Goal: Task Accomplishment & Management: Complete application form

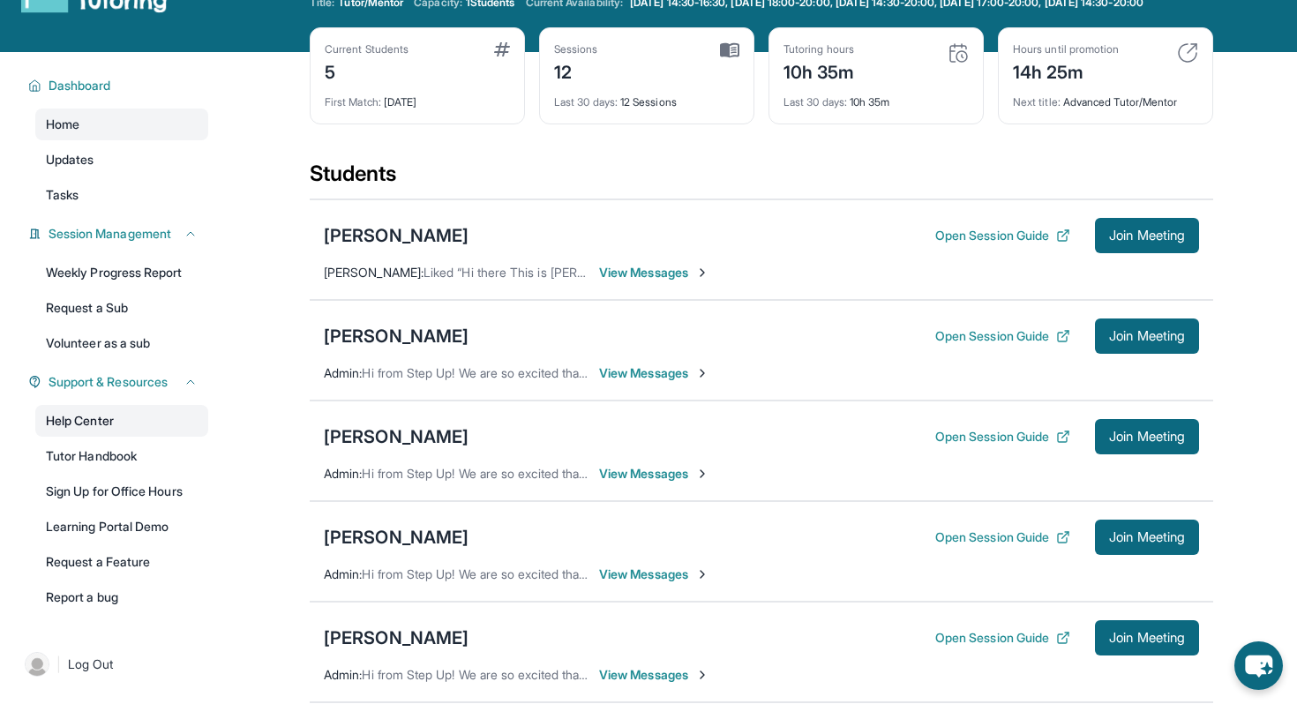
scroll to position [66, 0]
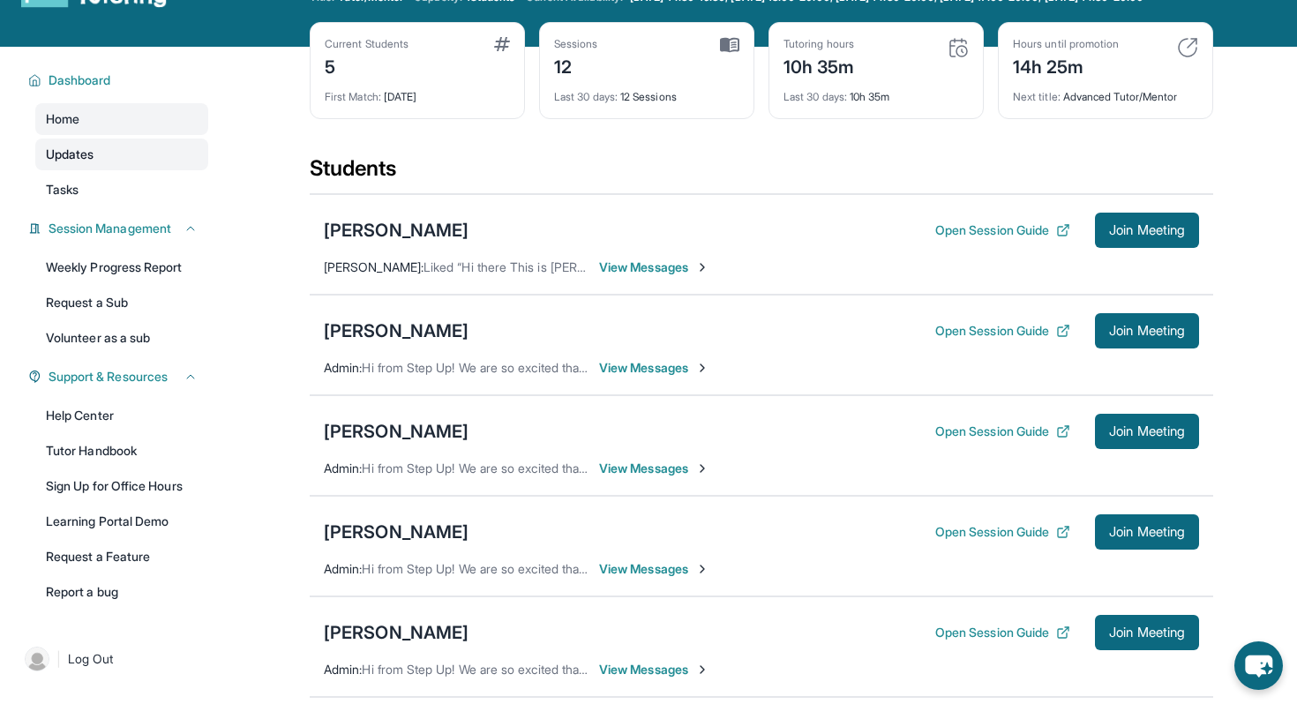
click at [81, 163] on span "Updates" at bounding box center [70, 155] width 49 height 18
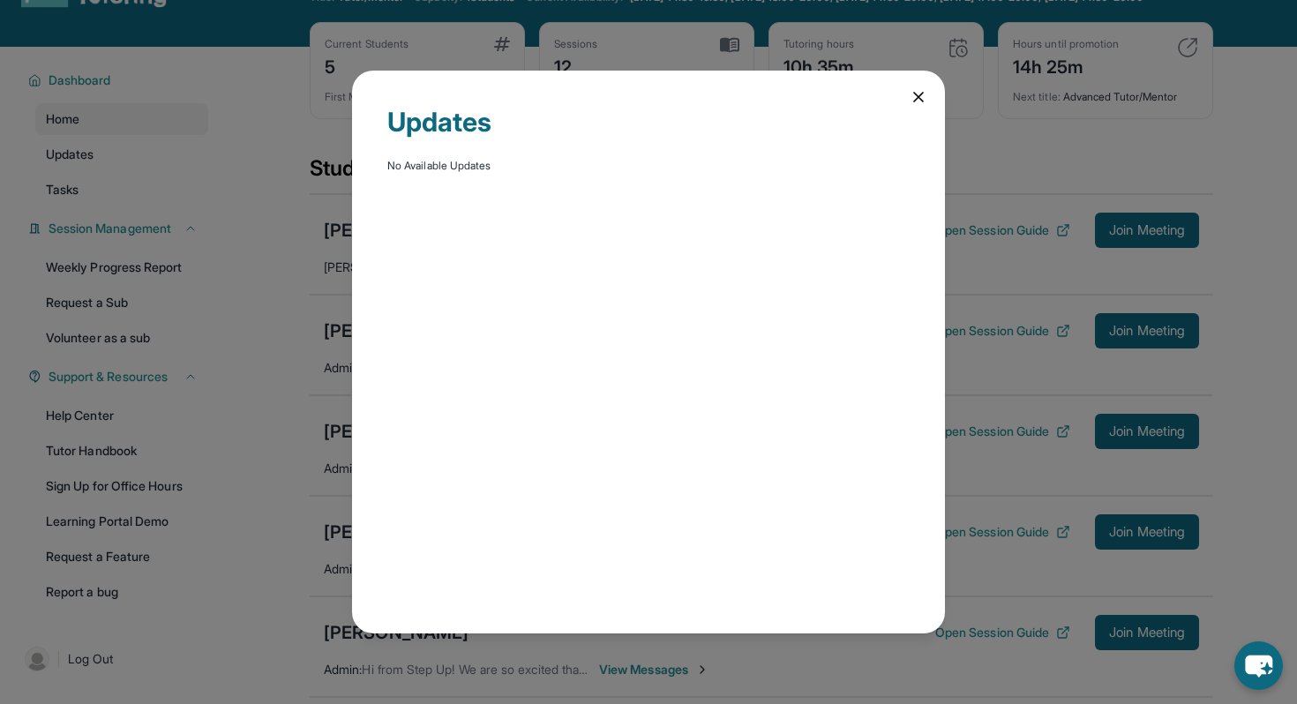
click at [91, 213] on div "Updates No Available Updates" at bounding box center [648, 352] width 1297 height 704
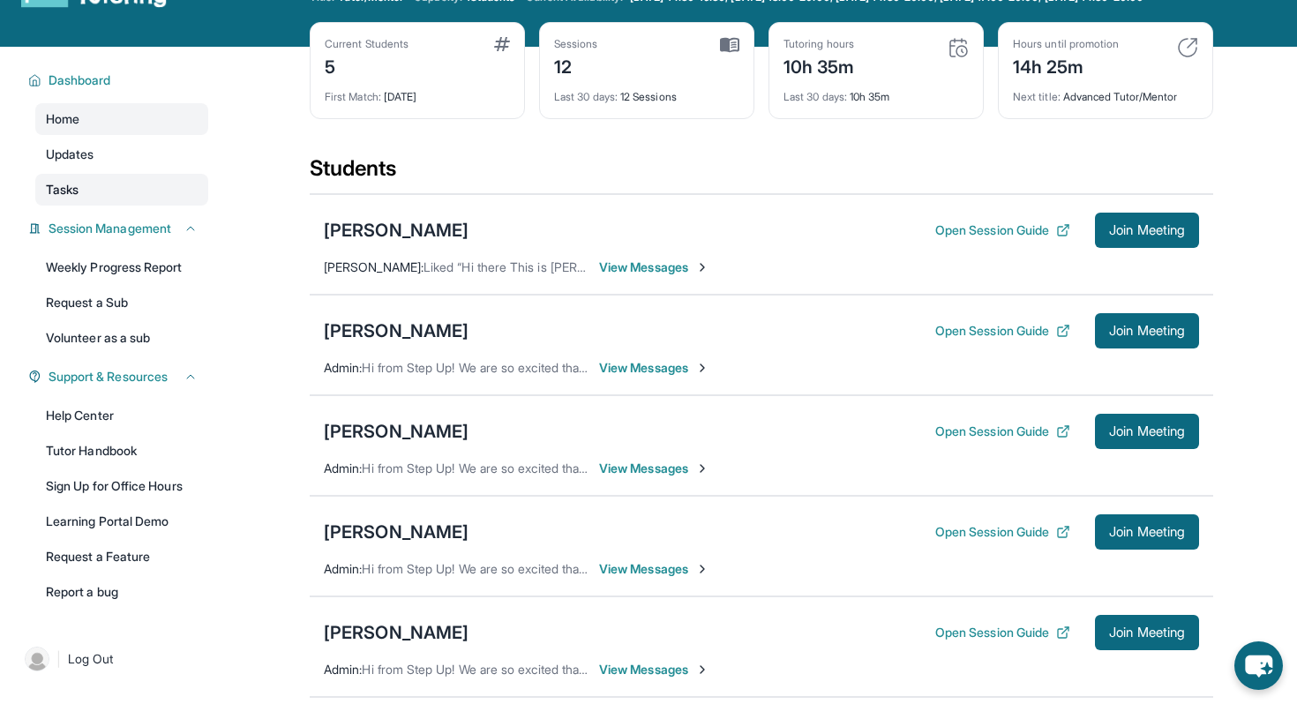
click at [131, 203] on link "Tasks" at bounding box center [121, 190] width 173 height 32
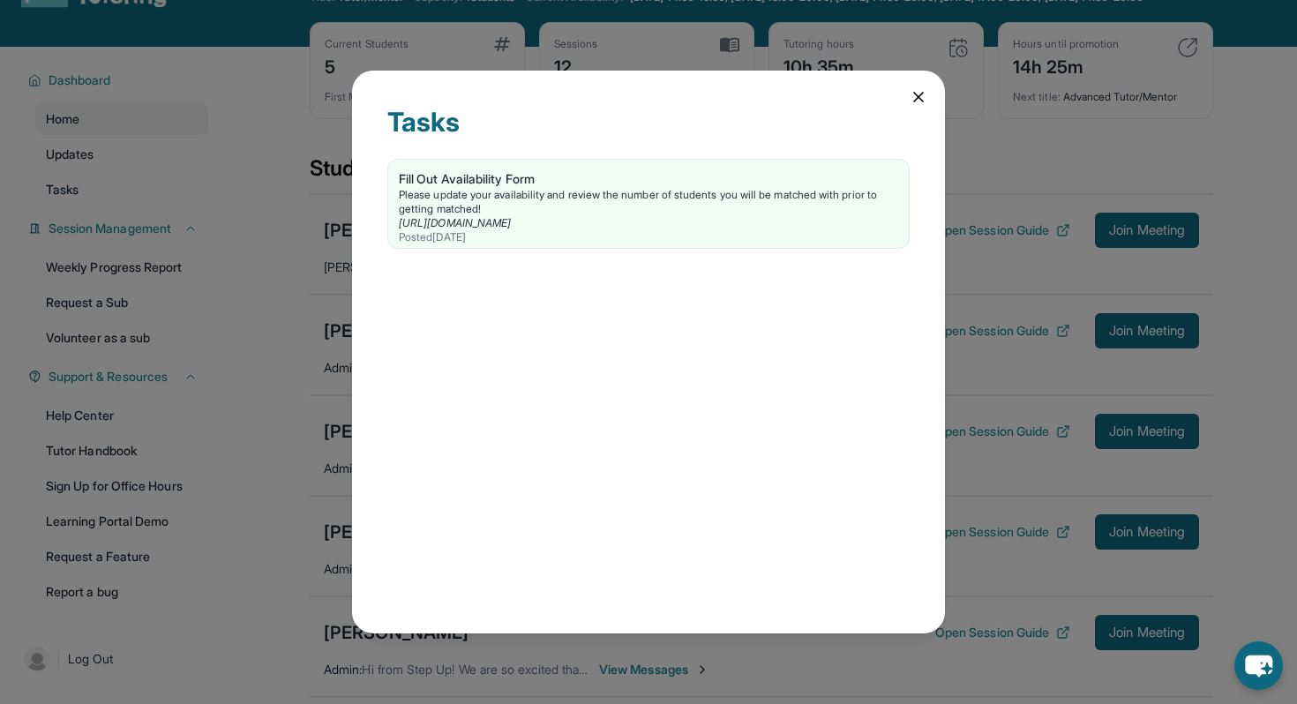
click at [147, 191] on div "Tasks Fill Out Availability Form Please update your availability and review the…" at bounding box center [648, 352] width 1297 height 704
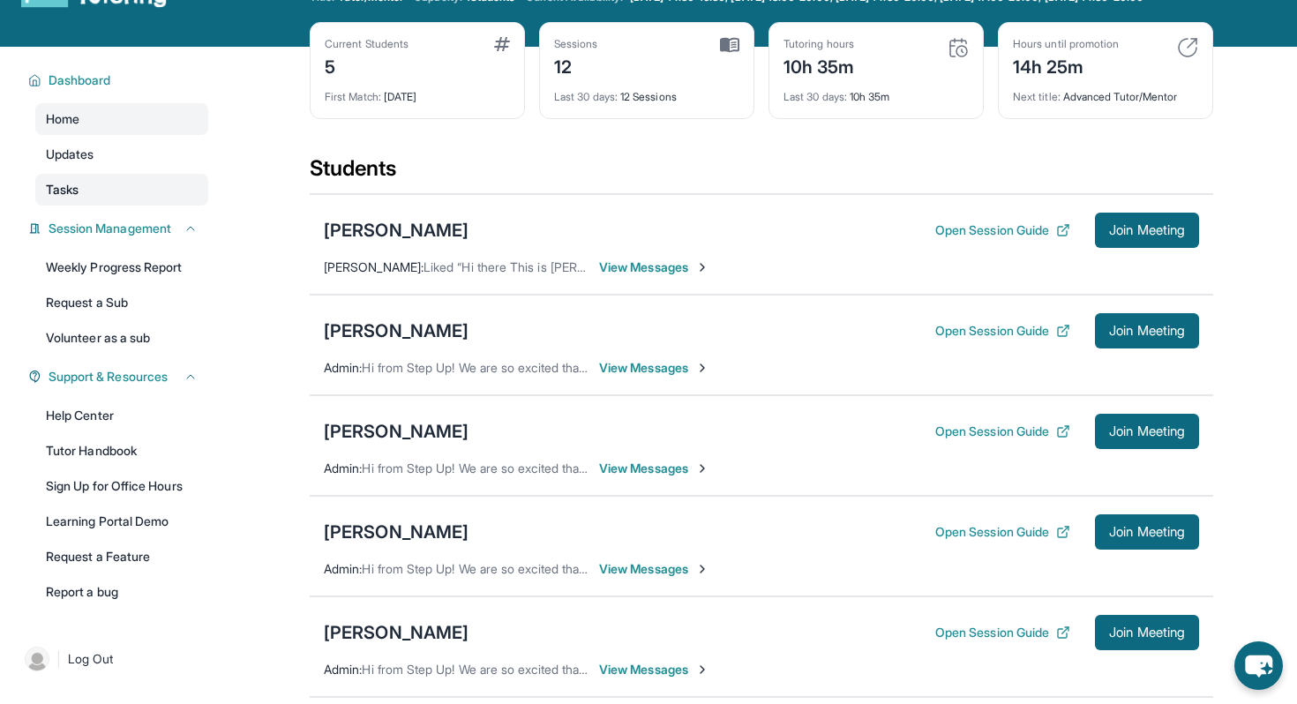
click at [135, 206] on link "Tasks" at bounding box center [121, 190] width 173 height 32
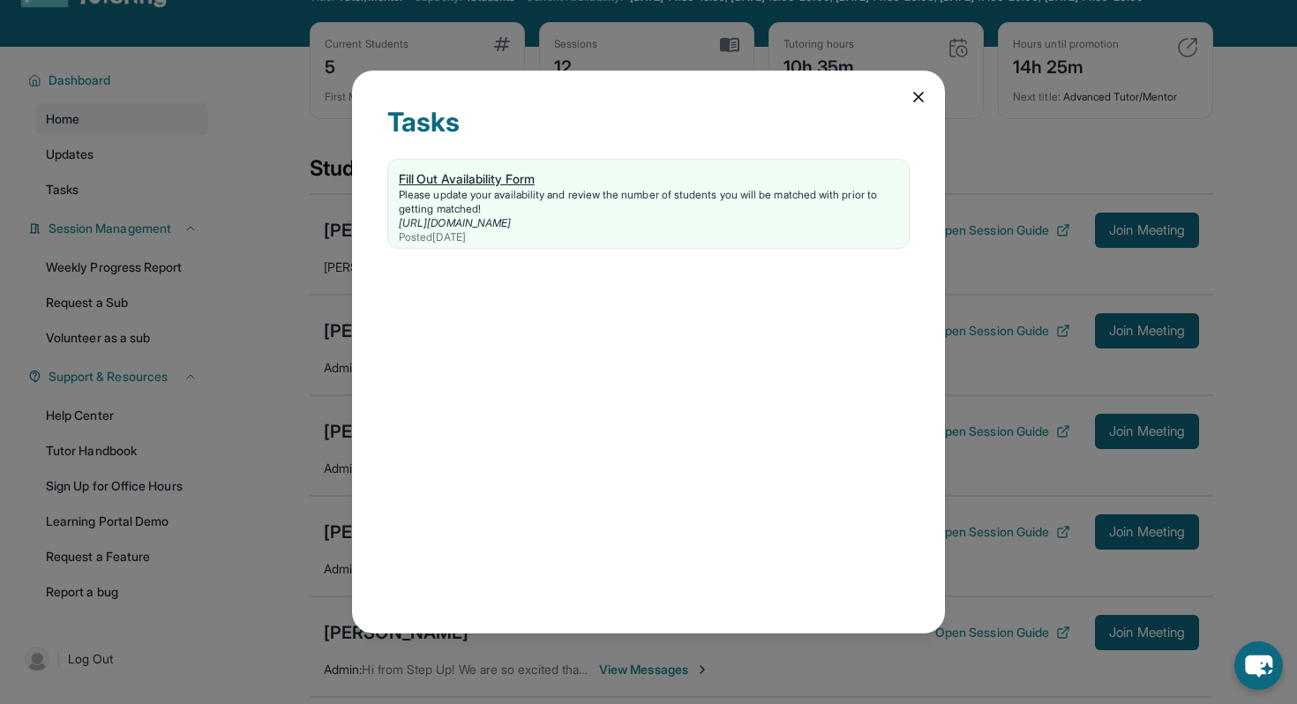
click at [461, 175] on div "Fill Out Availability Form" at bounding box center [648, 179] width 499 height 18
click at [923, 81] on div "Tasks Fill Out Availability Form Please update your availability and review the…" at bounding box center [648, 352] width 593 height 563
click at [914, 101] on icon at bounding box center [918, 97] width 18 height 18
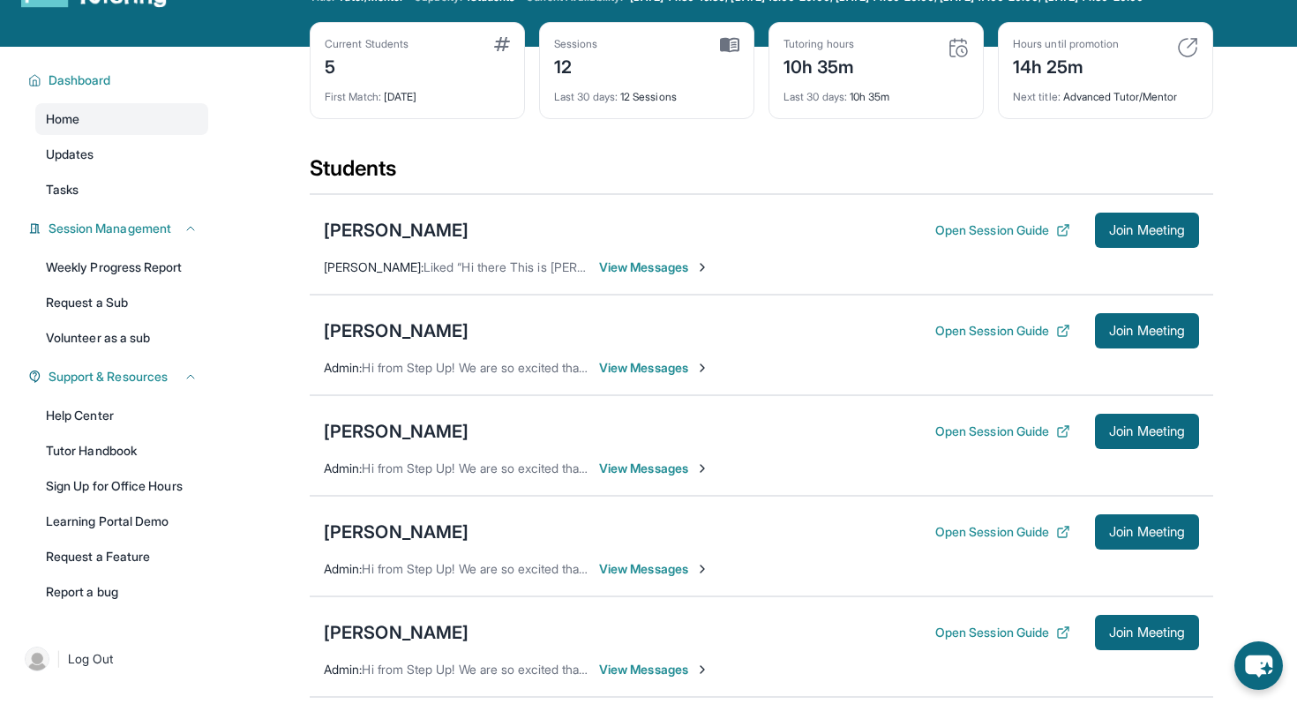
scroll to position [0, 0]
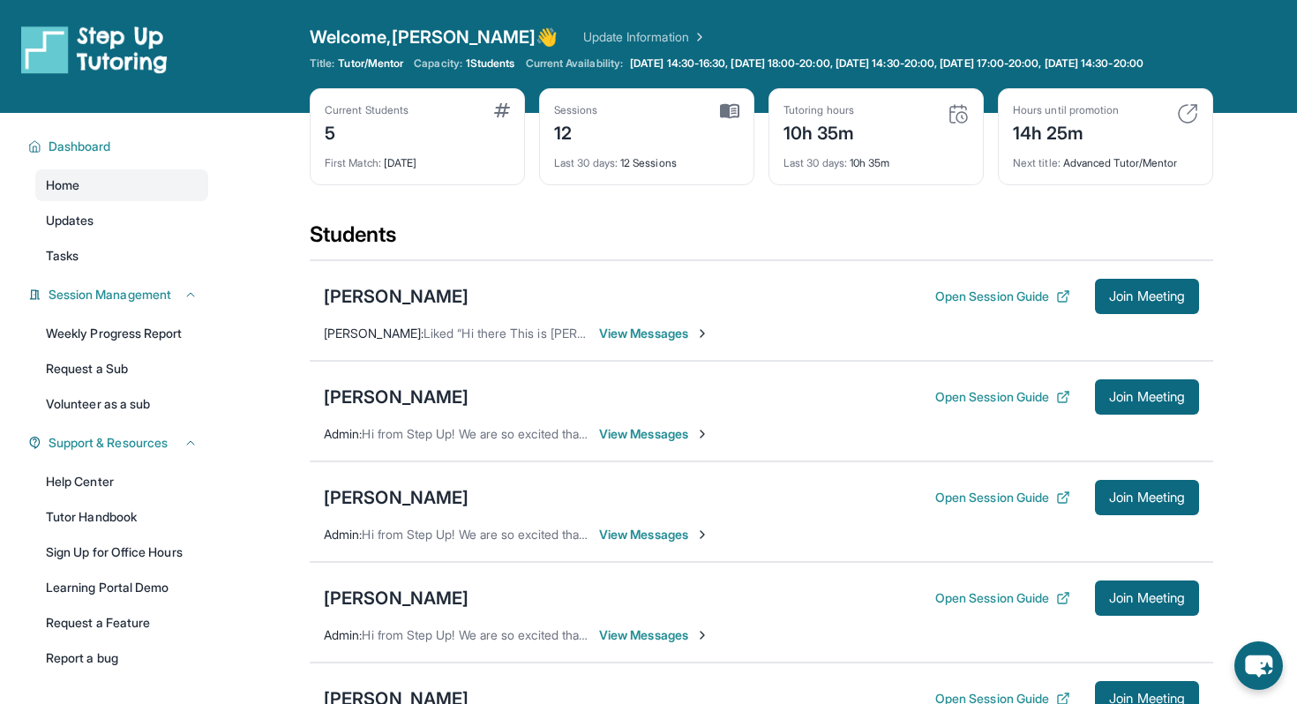
click at [583, 41] on link "Update Information" at bounding box center [644, 37] width 123 height 18
